Goal: Communication & Community: Answer question/provide support

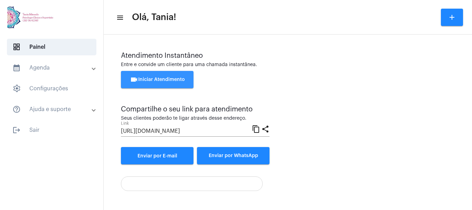
click at [161, 77] on button "videocam Iniciar Atendimento" at bounding box center [157, 79] width 73 height 17
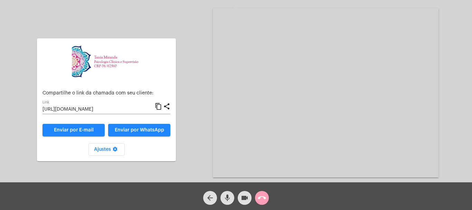
click at [262, 201] on mat-icon "call_end" at bounding box center [262, 197] width 8 height 8
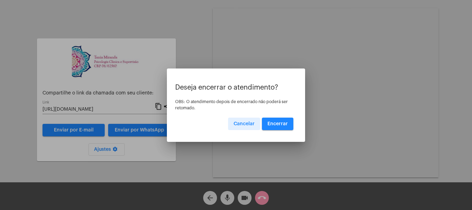
click at [277, 123] on span "Encerrar" at bounding box center [277, 123] width 20 height 5
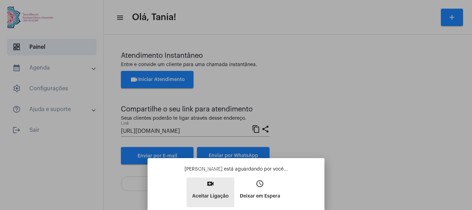
click at [211, 187] on mat-icon "video_call" at bounding box center [210, 183] width 8 height 8
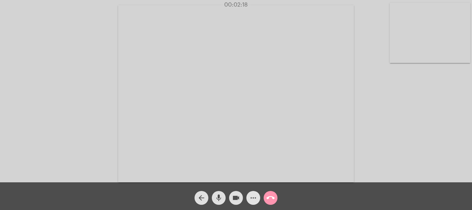
click at [253, 196] on mat-icon "more_horiz" at bounding box center [253, 197] width 8 height 8
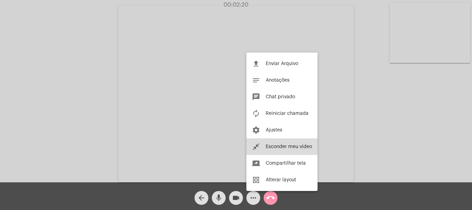
click at [274, 146] on span "Esconder meu vídeo" at bounding box center [288, 146] width 46 height 5
